Goal: Transaction & Acquisition: Purchase product/service

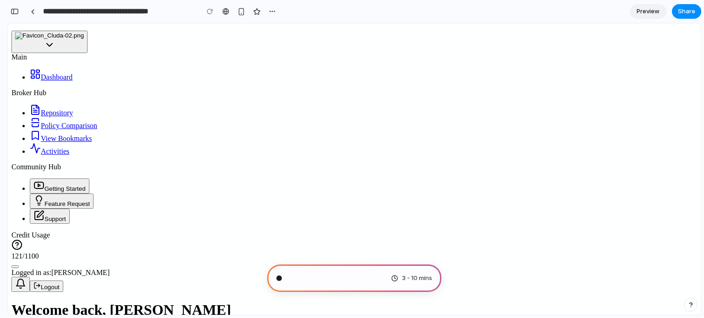
scroll to position [977, 0]
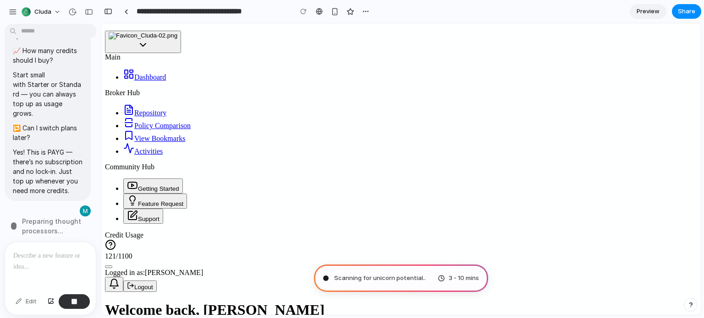
click at [7, 6] on div at bounding box center [4, 159] width 8 height 318
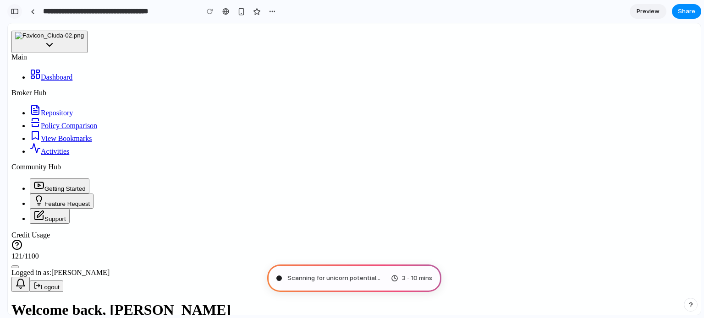
click at [12, 12] on div "button" at bounding box center [15, 11] width 8 height 6
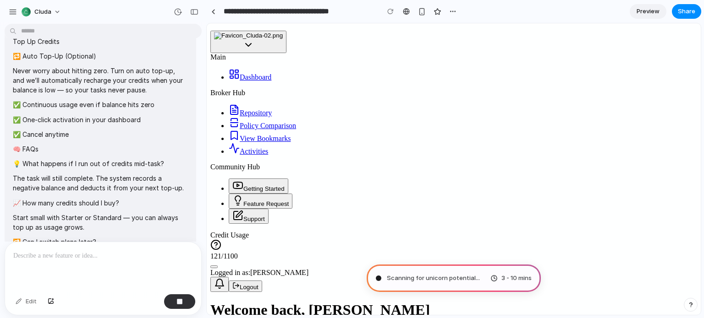
scroll to position [544, 0]
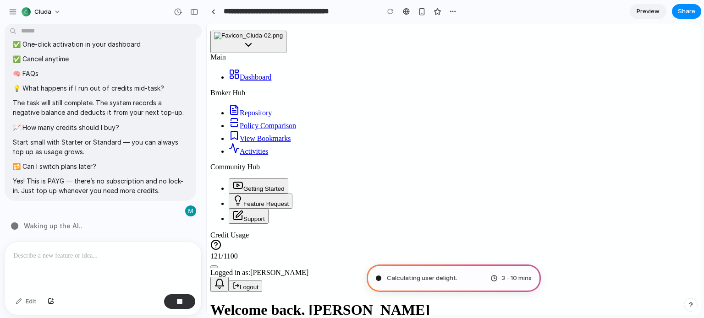
type input "**********"
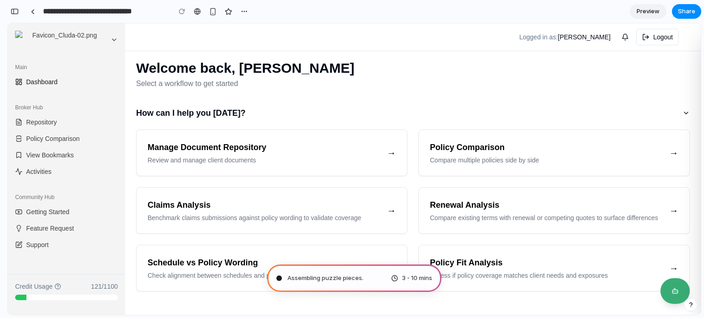
scroll to position [1501, 0]
click at [13, 11] on div "button" at bounding box center [15, 11] width 8 height 6
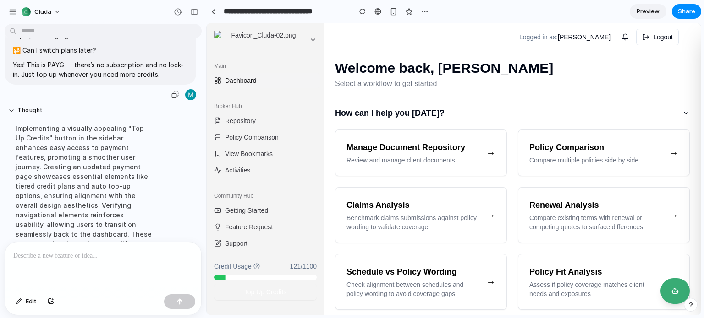
scroll to position [675, 0]
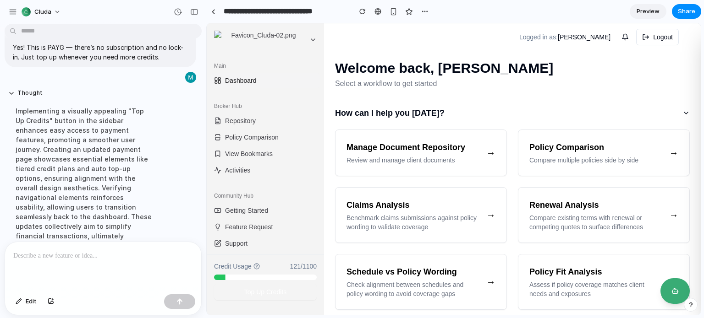
click at [653, 13] on span "Preview" at bounding box center [648, 11] width 23 height 9
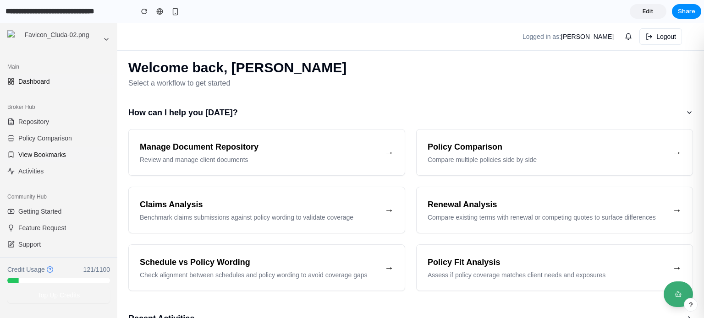
scroll to position [23, 0]
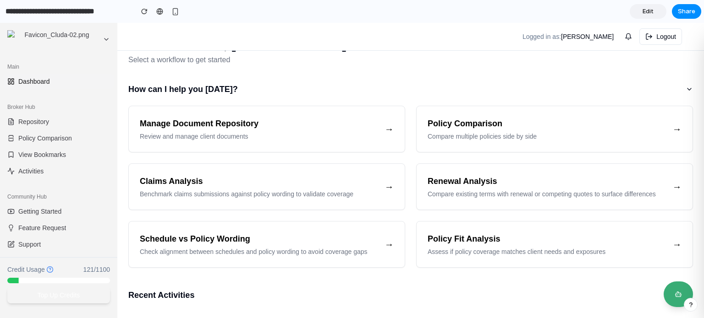
click at [37, 293] on button "Top Up Credits" at bounding box center [58, 295] width 103 height 16
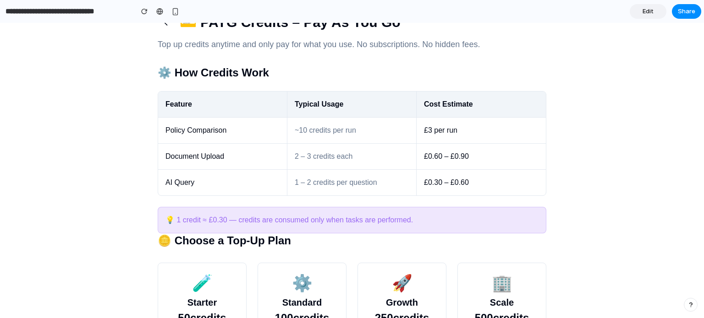
scroll to position [0, 0]
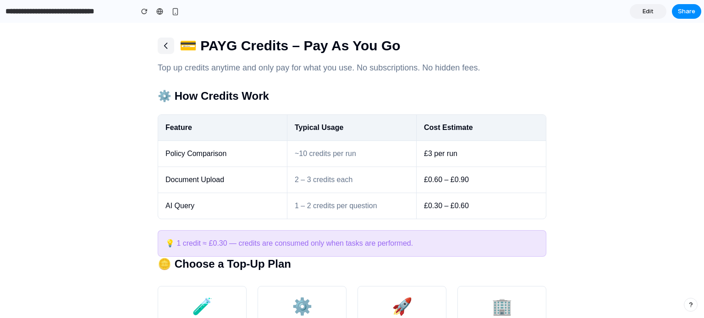
click at [161, 42] on icon at bounding box center [165, 45] width 9 height 9
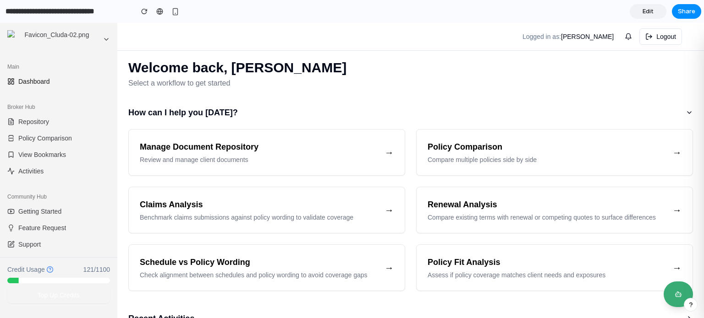
click at [49, 271] on icon at bounding box center [49, 269] width 7 height 7
click at [85, 292] on button "Top Up Credits" at bounding box center [58, 295] width 103 height 16
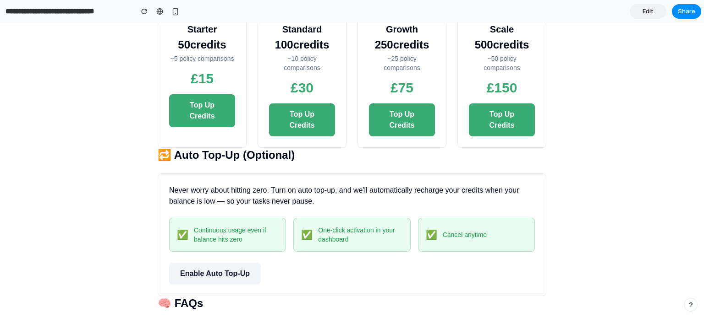
scroll to position [305, 0]
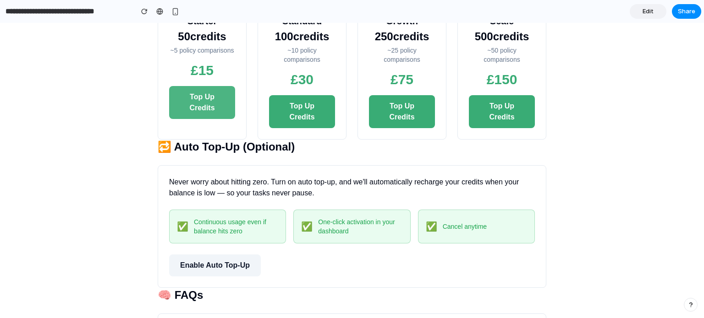
click at [209, 96] on button "Top Up Credits" at bounding box center [202, 102] width 66 height 33
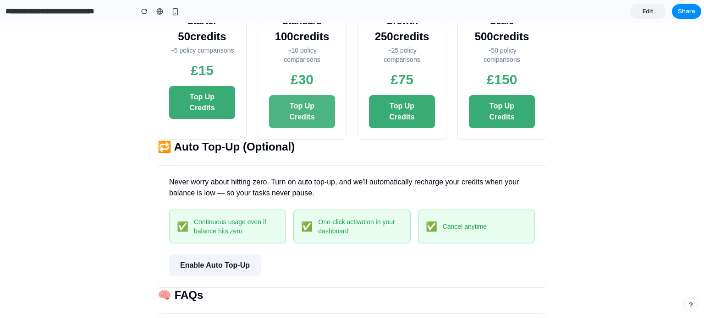
click at [296, 105] on button "Top Up Credits" at bounding box center [302, 111] width 66 height 33
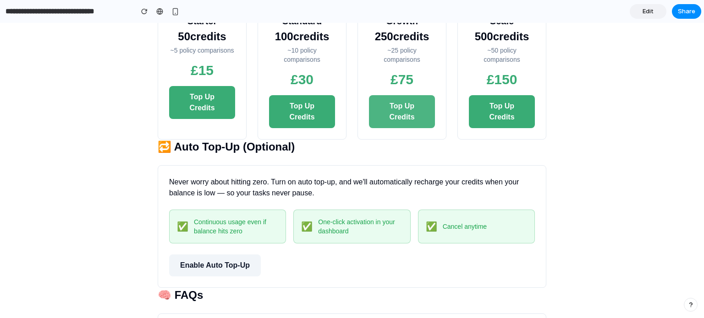
drag, startPoint x: 378, startPoint y: 101, endPoint x: 453, endPoint y: 101, distance: 75.6
click at [379, 101] on button "Top Up Credits" at bounding box center [402, 111] width 66 height 33
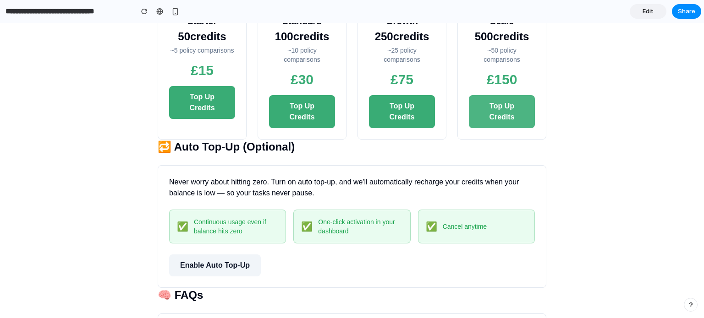
click at [498, 103] on button "Top Up Credits" at bounding box center [502, 111] width 66 height 33
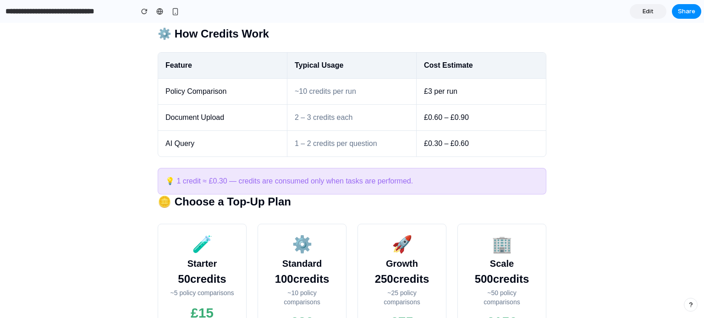
scroll to position [0, 0]
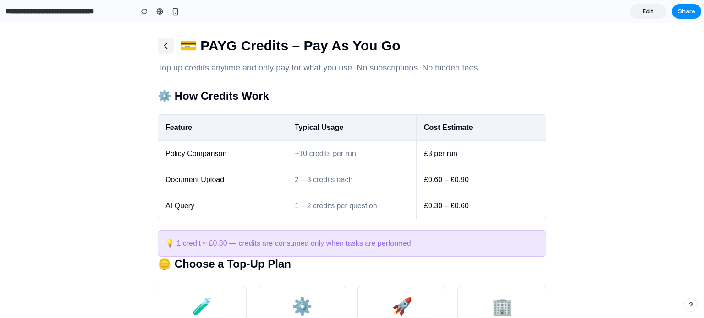
click at [165, 47] on icon at bounding box center [166, 45] width 3 height 5
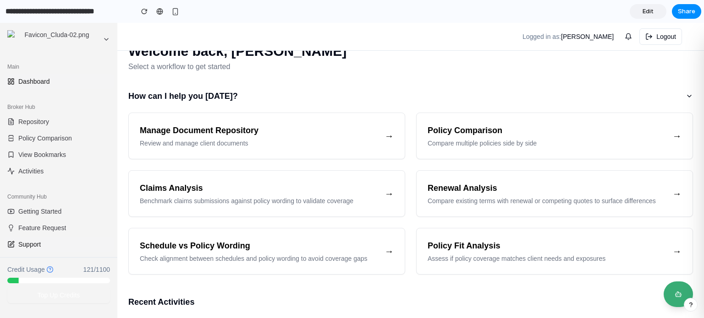
scroll to position [23, 0]
